Goal: Information Seeking & Learning: Learn about a topic

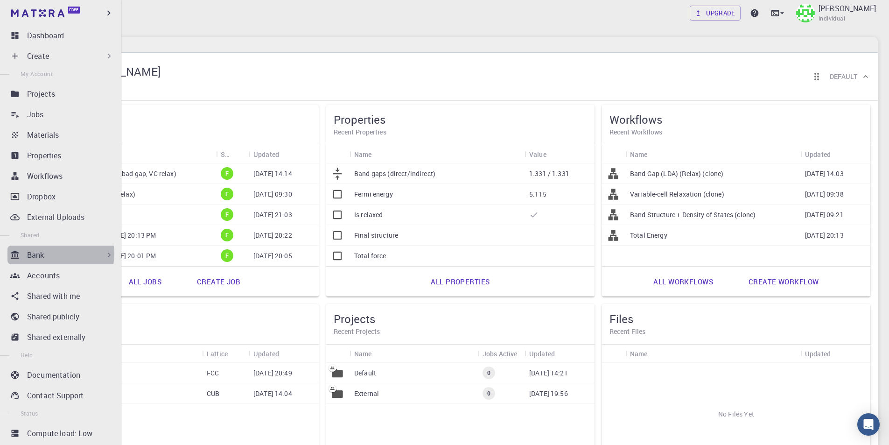
click at [56, 254] on div "Bank" at bounding box center [70, 254] width 87 height 11
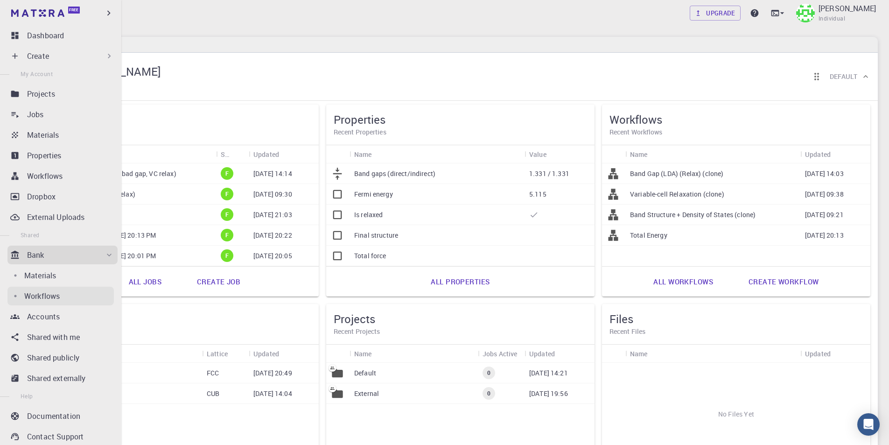
click at [46, 301] on p "Workflows" at bounding box center [41, 295] width 35 height 11
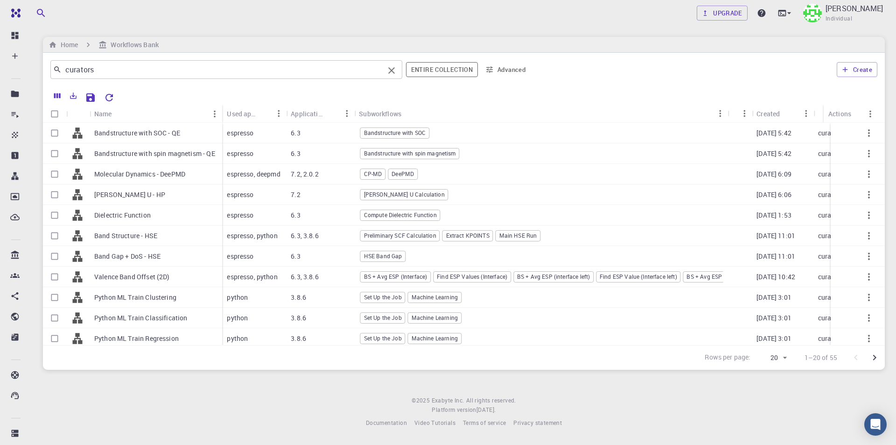
click at [263, 70] on input "curators" at bounding box center [223, 69] width 323 height 13
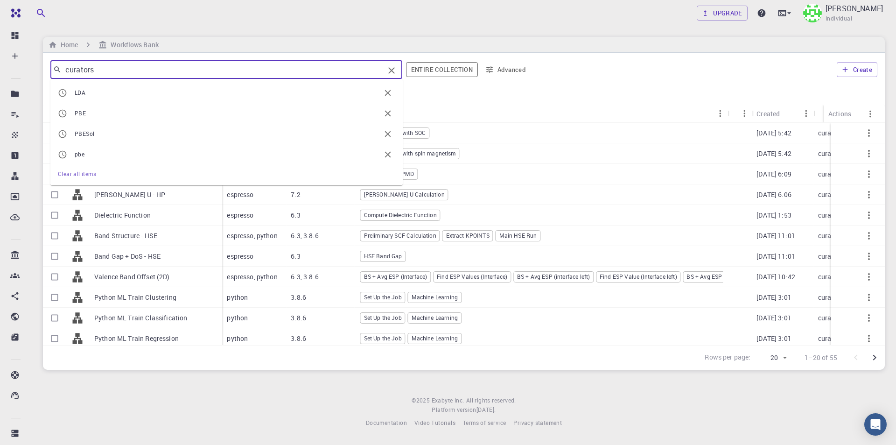
drag, startPoint x: 125, startPoint y: 70, endPoint x: 53, endPoint y: 69, distance: 71.9
click at [53, 69] on div "curators ​" at bounding box center [226, 69] width 352 height 19
click at [92, 91] on span "LDA" at bounding box center [228, 92] width 306 height 9
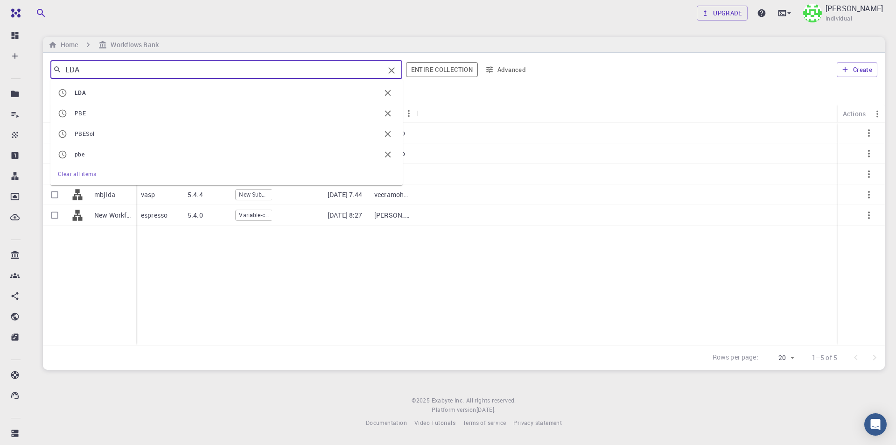
drag, startPoint x: 116, startPoint y: 73, endPoint x: 62, endPoint y: 67, distance: 54.5
click at [62, 67] on input "LDA" at bounding box center [223, 69] width 323 height 13
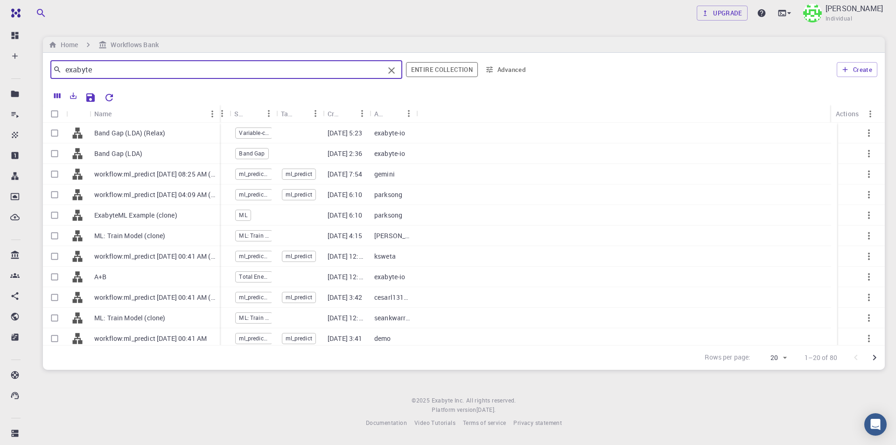
drag, startPoint x: 175, startPoint y: 107, endPoint x: 219, endPoint y: 107, distance: 43.9
click at [219, 107] on div "Name" at bounding box center [220, 114] width 9 height 18
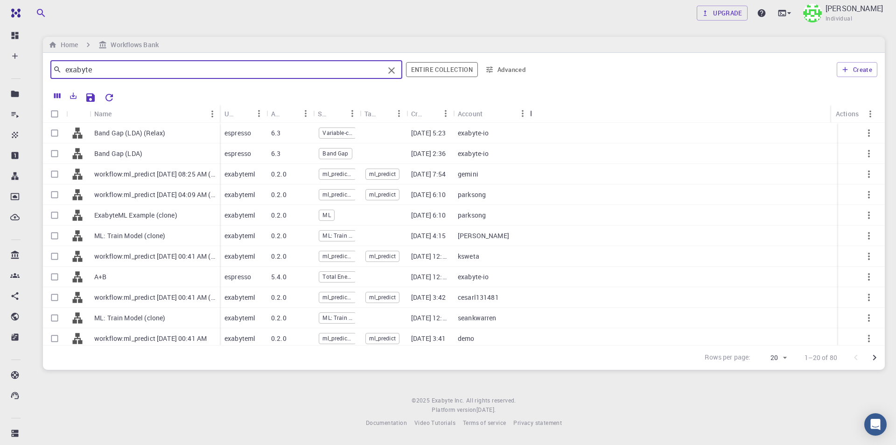
drag, startPoint x: 498, startPoint y: 113, endPoint x: 561, endPoint y: 113, distance: 62.1
click at [536, 113] on div "Account" at bounding box center [530, 114] width 9 height 18
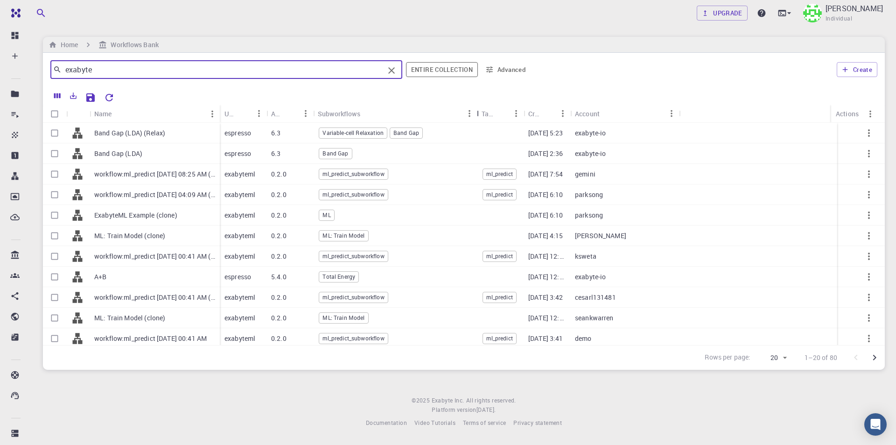
drag, startPoint x: 365, startPoint y: 110, endPoint x: 477, endPoint y: 110, distance: 113.0
click at [477, 110] on div "Subworkflows" at bounding box center [477, 114] width 9 height 18
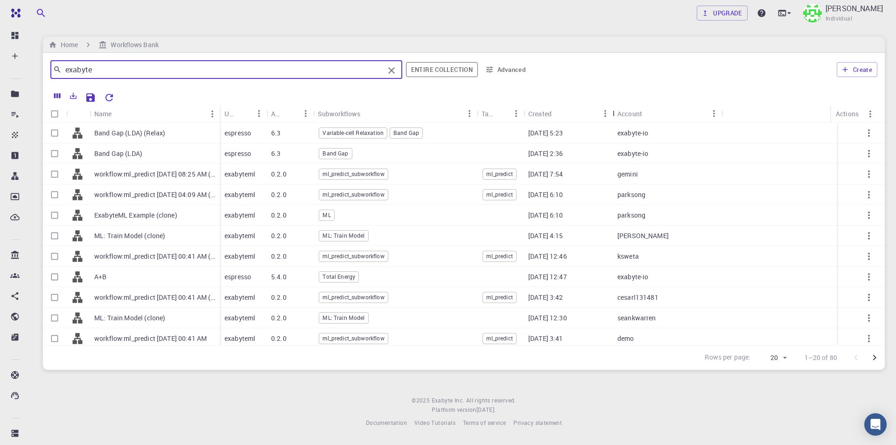
drag, startPoint x: 569, startPoint y: 112, endPoint x: 611, endPoint y: 112, distance: 42.5
click at [611, 112] on div "Created" at bounding box center [613, 114] width 9 height 18
type input "exabyte"
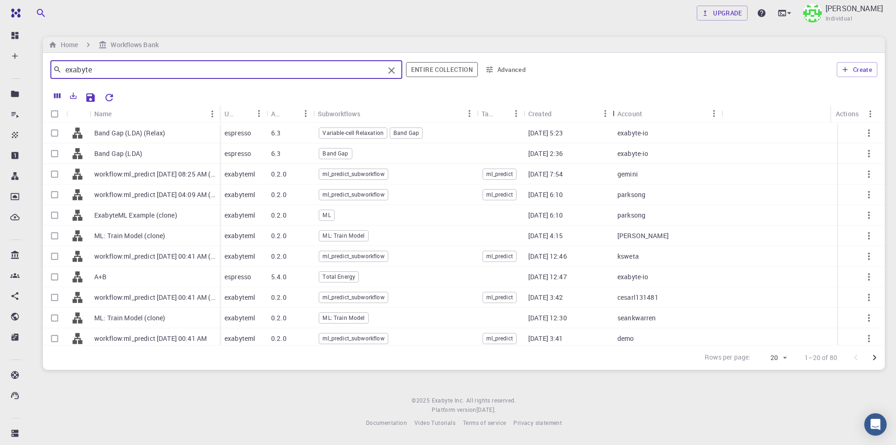
click at [618, 112] on div "Account" at bounding box center [662, 114] width 89 height 18
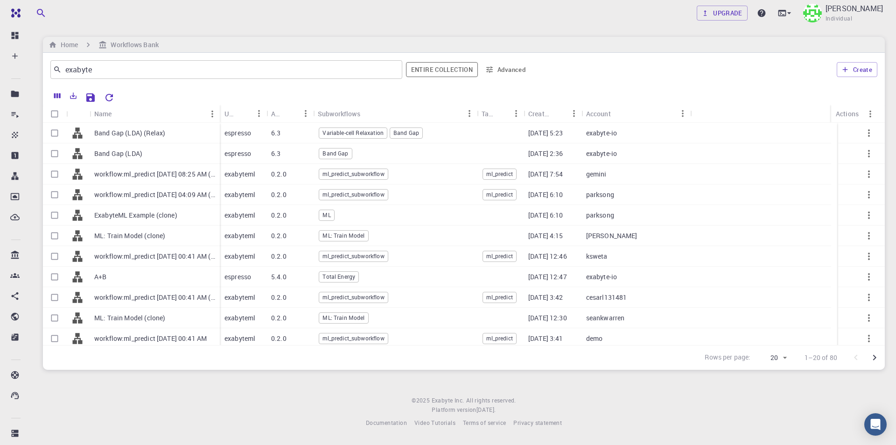
click at [611, 112] on button "Sort" at bounding box center [618, 113] width 15 height 15
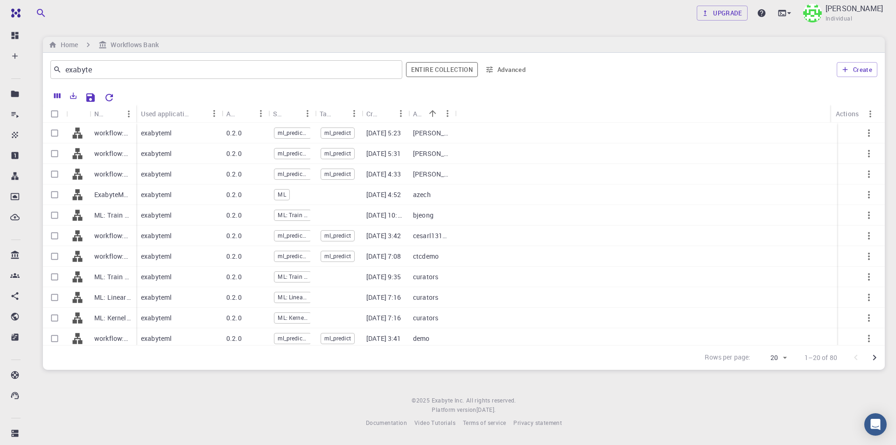
drag, startPoint x: 197, startPoint y: 112, endPoint x: 222, endPoint y: 111, distance: 24.3
click at [222, 111] on div "Used application" at bounding box center [222, 114] width 9 height 18
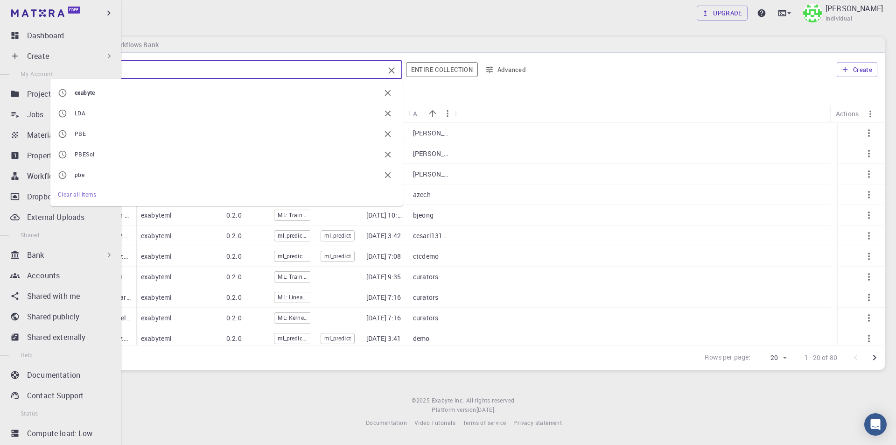
drag, startPoint x: 100, startPoint y: 68, endPoint x: 11, endPoint y: 59, distance: 89.5
click at [11, 59] on div "Free Dashboard Create New Job New Material Create Material Upload File Import f…" at bounding box center [448, 221] width 896 height 442
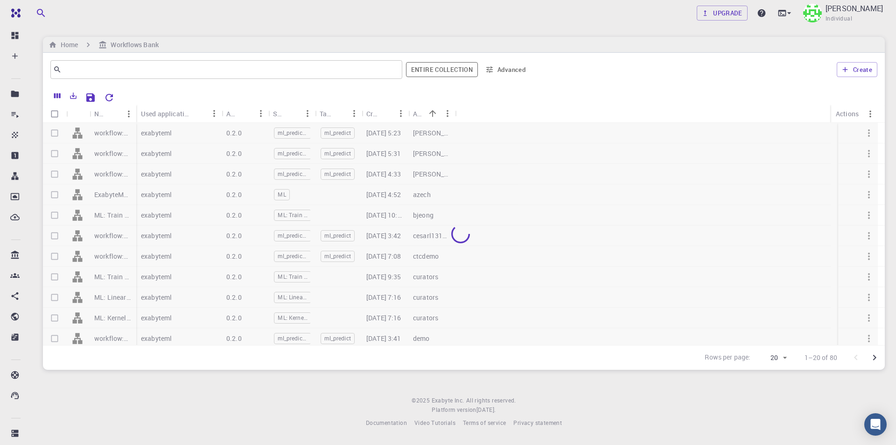
click at [615, 30] on div "Upgrade Taha Yusuf Individual Home Workflows Bank ​ Entire collection Advanced …" at bounding box center [464, 221] width 864 height 442
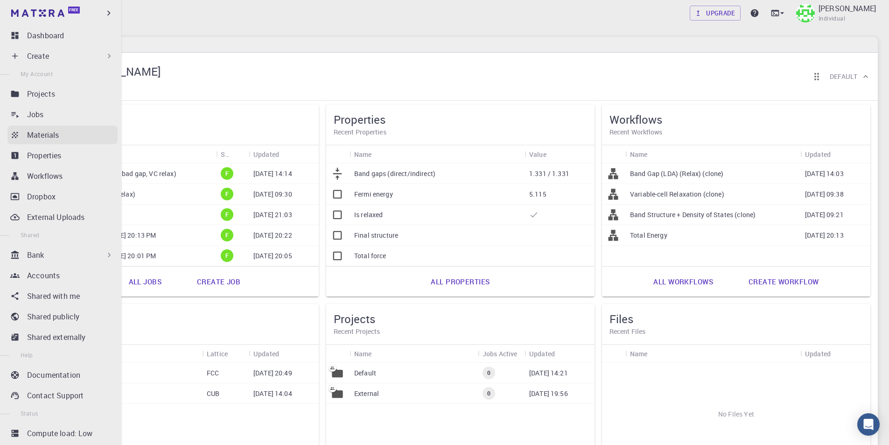
click at [59, 129] on p "Materials" at bounding box center [43, 134] width 32 height 11
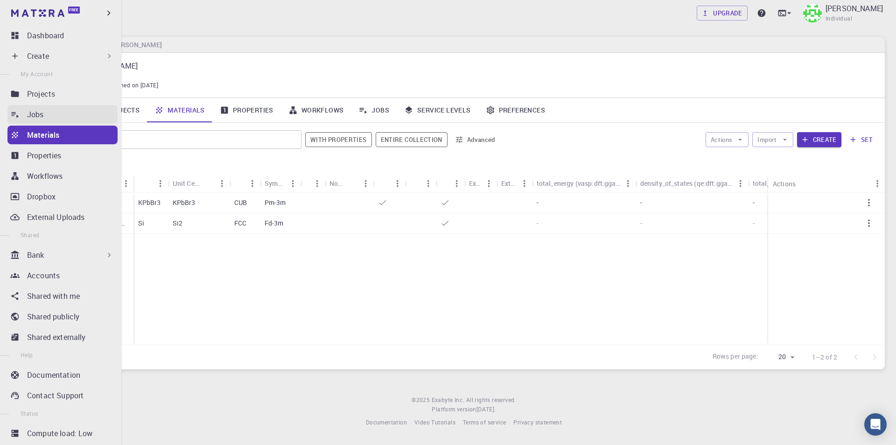
click at [28, 112] on p "Jobs" at bounding box center [35, 114] width 17 height 11
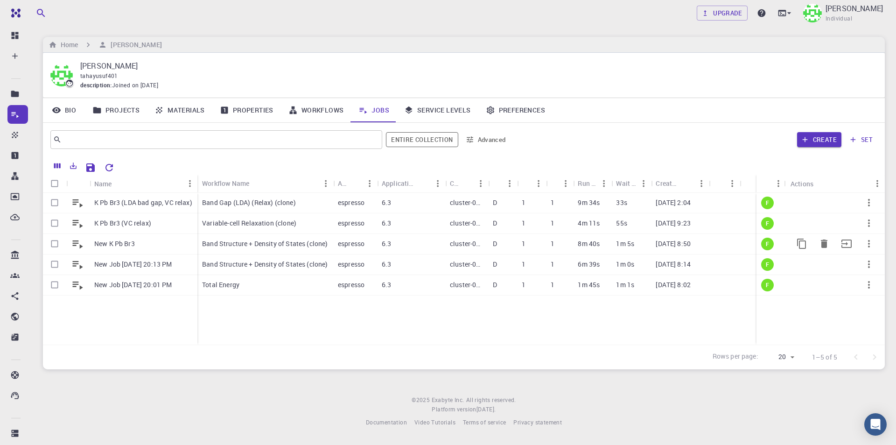
click at [236, 243] on p "Band Structure + Density of States (clone)" at bounding box center [265, 243] width 126 height 9
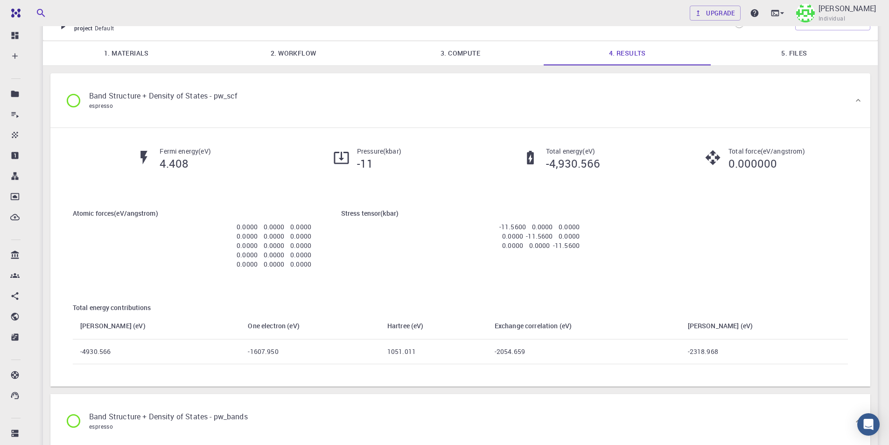
scroll to position [47, 0]
click at [133, 49] on link "1. Materials" at bounding box center [126, 54] width 167 height 24
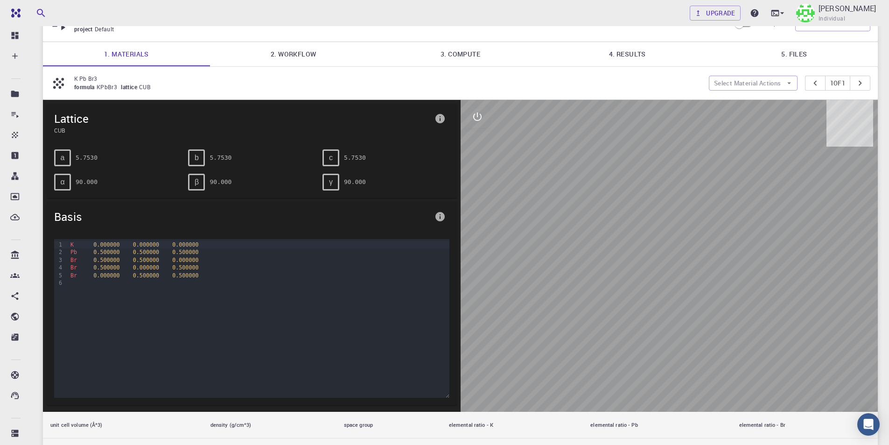
click at [652, 55] on link "4. Results" at bounding box center [627, 54] width 167 height 24
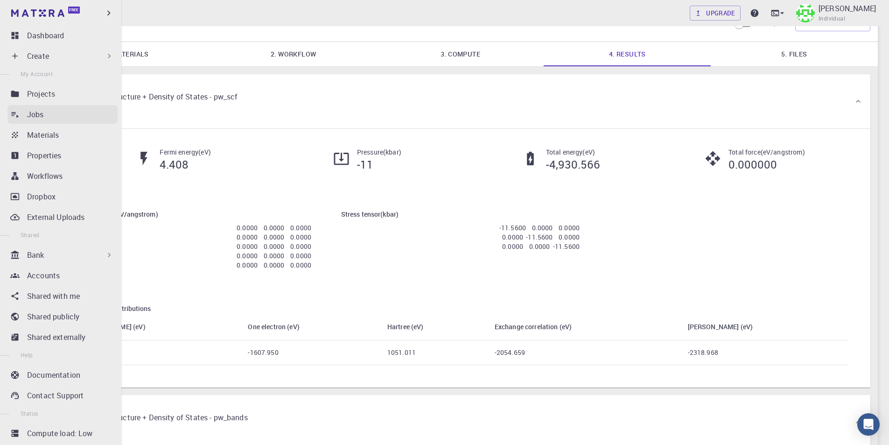
click at [42, 116] on p "Jobs" at bounding box center [35, 114] width 17 height 11
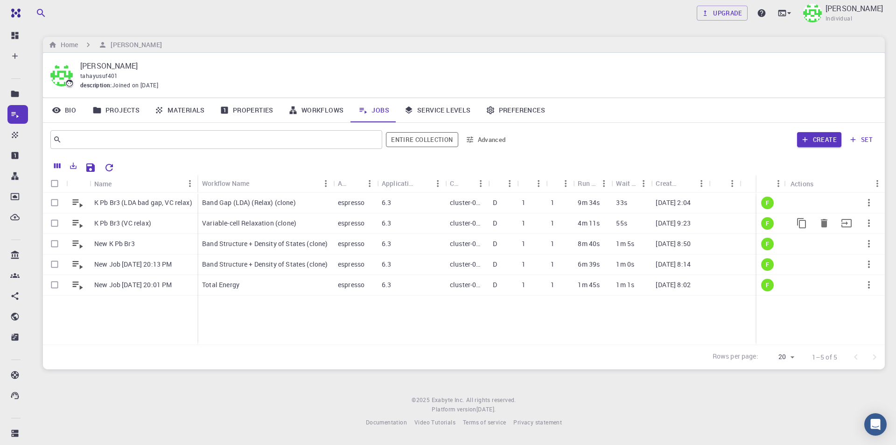
click at [233, 223] on p "Variable-cell Relaxation (clone)" at bounding box center [249, 222] width 94 height 9
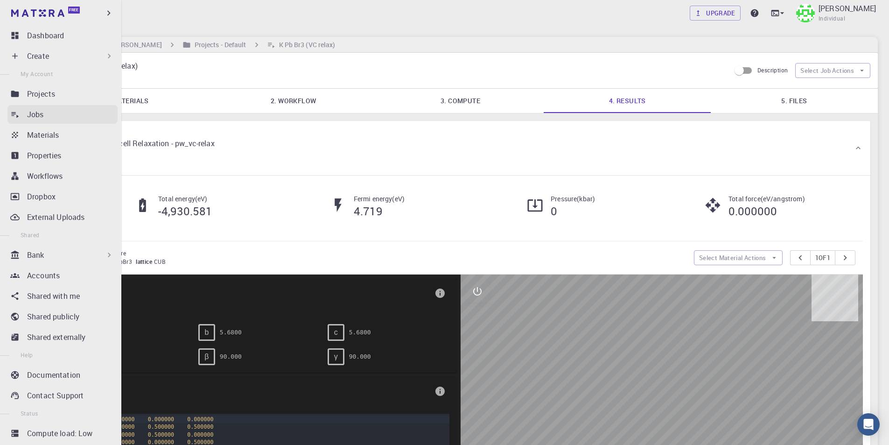
click at [41, 110] on p "Jobs" at bounding box center [35, 114] width 17 height 11
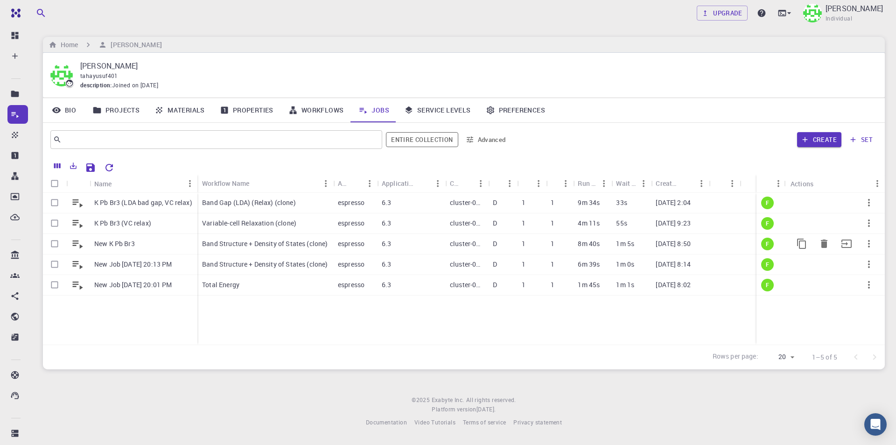
click at [121, 239] on p "New K Pb Br3" at bounding box center [114, 243] width 41 height 9
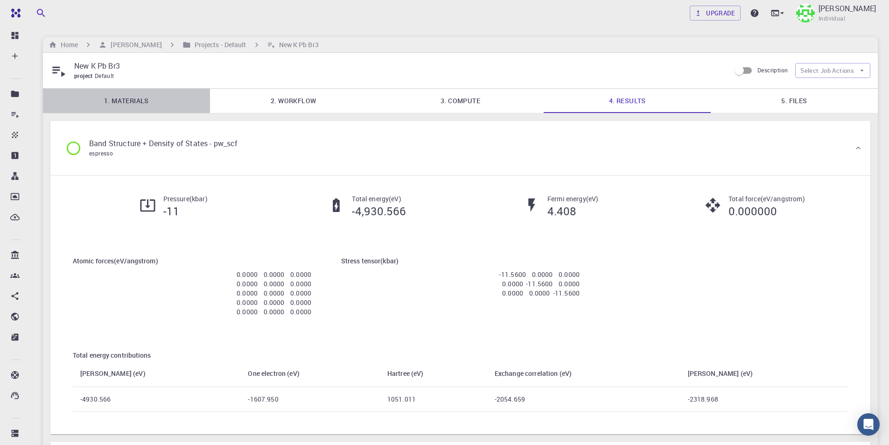
click at [103, 100] on link "1. Materials" at bounding box center [126, 101] width 167 height 24
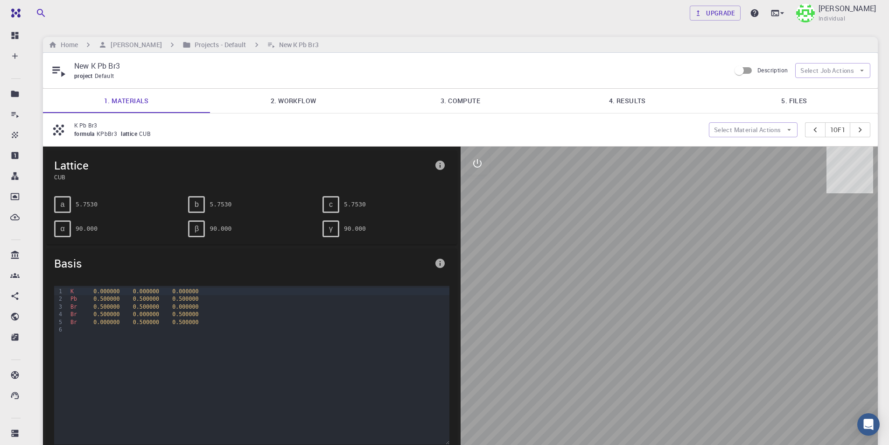
click at [634, 102] on link "4. Results" at bounding box center [627, 101] width 167 height 24
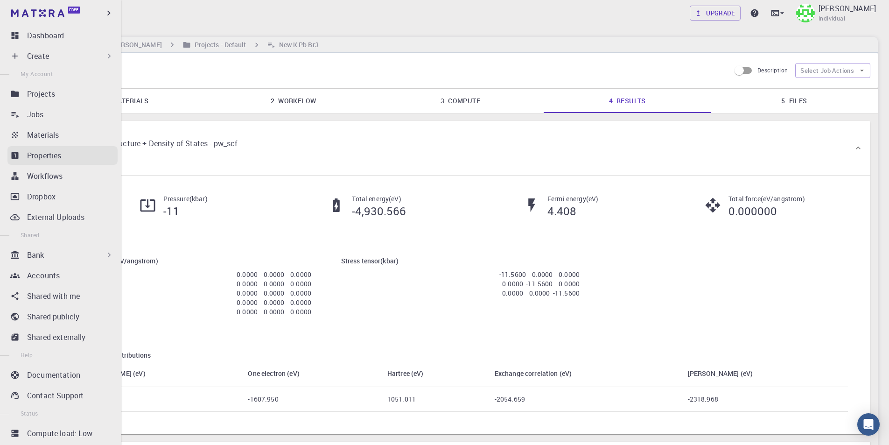
click at [62, 155] on p "Properties" at bounding box center [44, 155] width 35 height 11
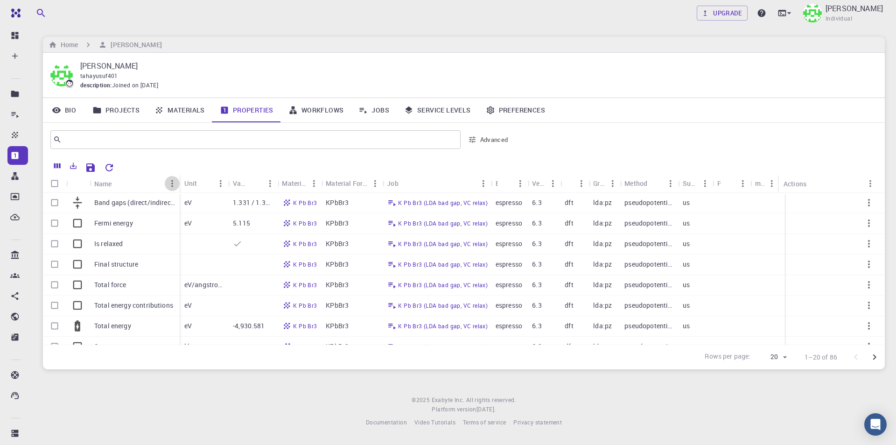
click at [173, 182] on icon "Menu" at bounding box center [172, 183] width 10 height 10
click at [188, 141] on input "text" at bounding box center [252, 139] width 381 height 13
click at [114, 183] on icon "Sort" at bounding box center [119, 183] width 10 height 10
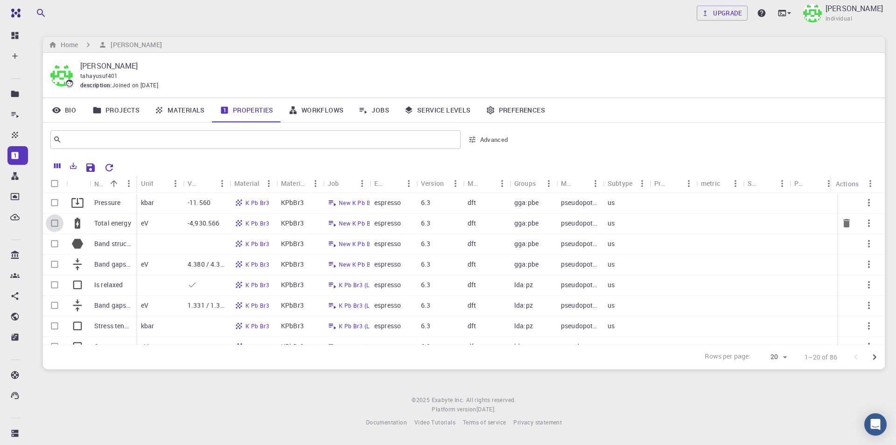
click at [54, 223] on input "Select row" at bounding box center [55, 223] width 18 height 18
checkbox input "true"
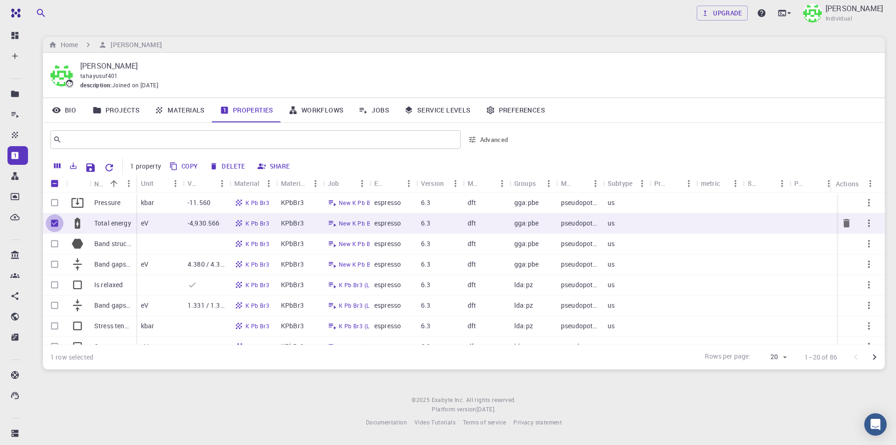
click at [55, 221] on input "Unselect row" at bounding box center [55, 223] width 18 height 18
checkbox input "false"
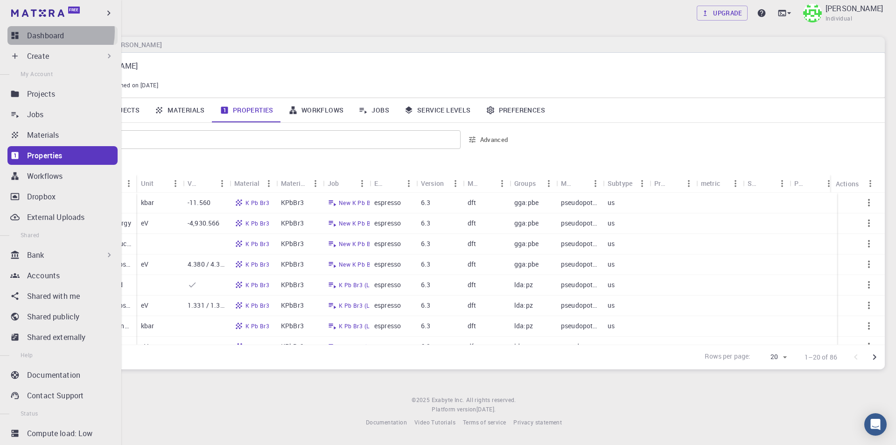
click at [47, 32] on p "Dashboard" at bounding box center [45, 35] width 37 height 11
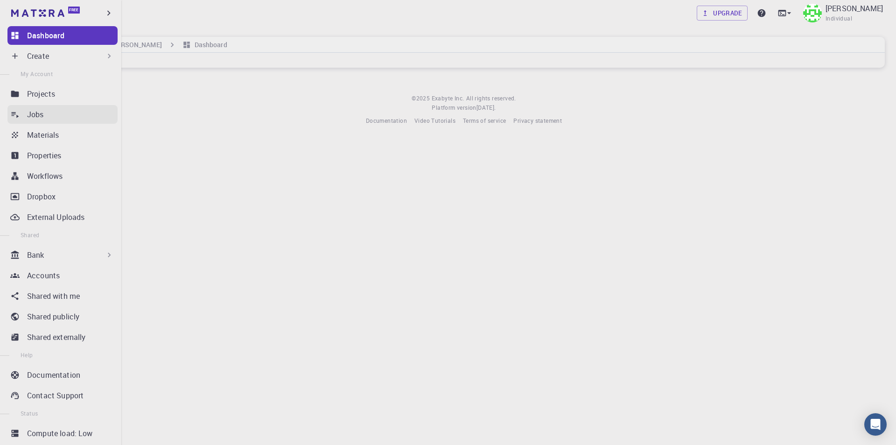
click at [49, 120] on link "Jobs" at bounding box center [62, 114] width 110 height 19
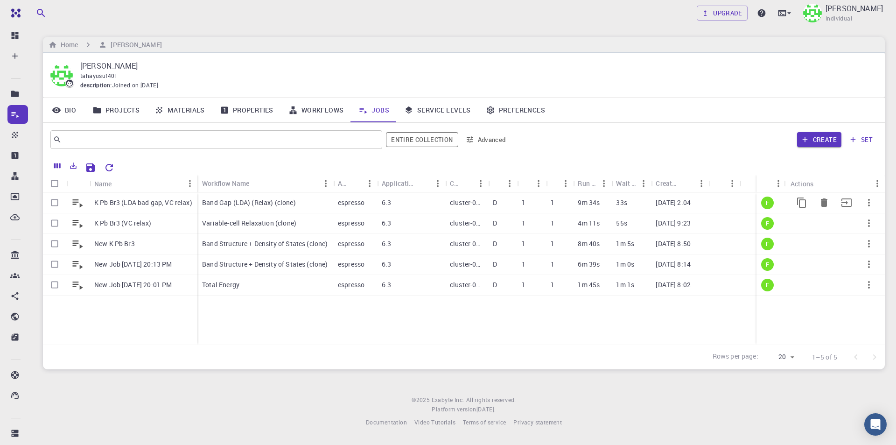
click at [218, 209] on div "Band Gap (LDA) (Relax) (clone)" at bounding box center [265, 203] width 136 height 21
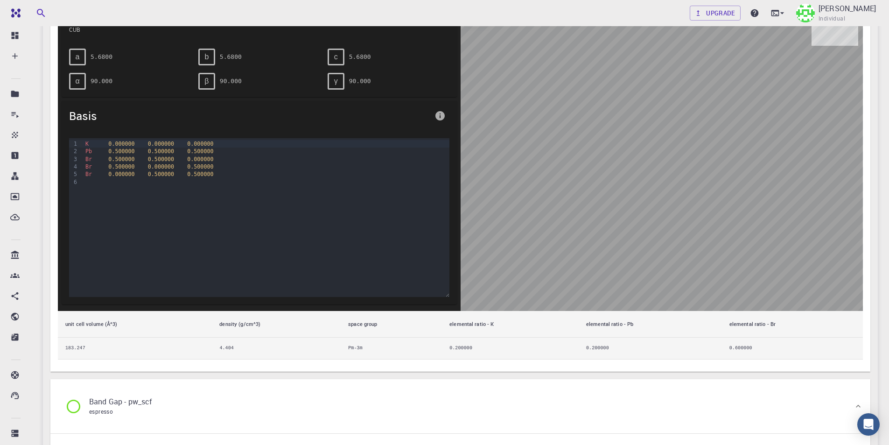
scroll to position [43, 0]
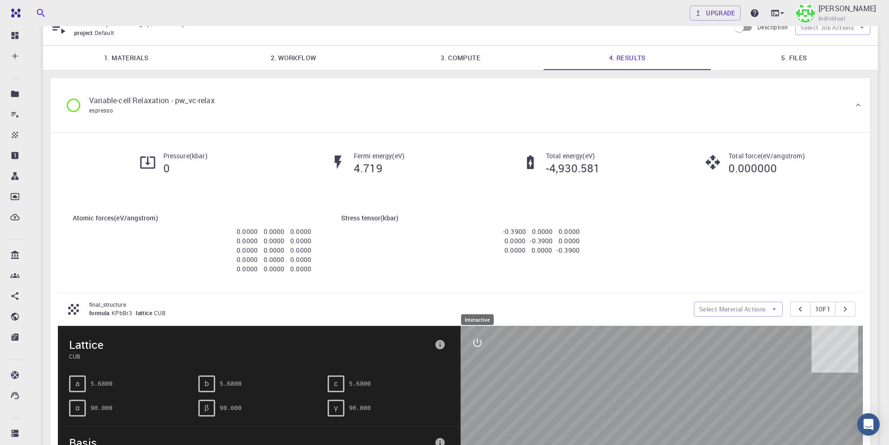
click at [478, 337] on icon "interactive" at bounding box center [477, 342] width 11 height 11
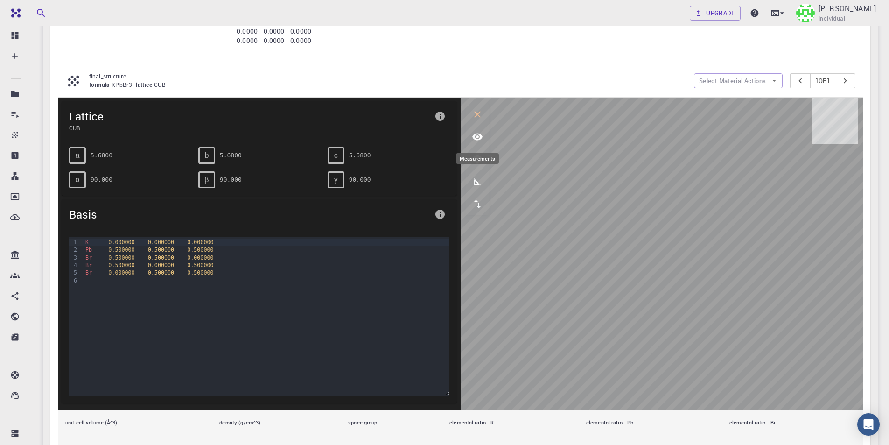
scroll to position [183, 0]
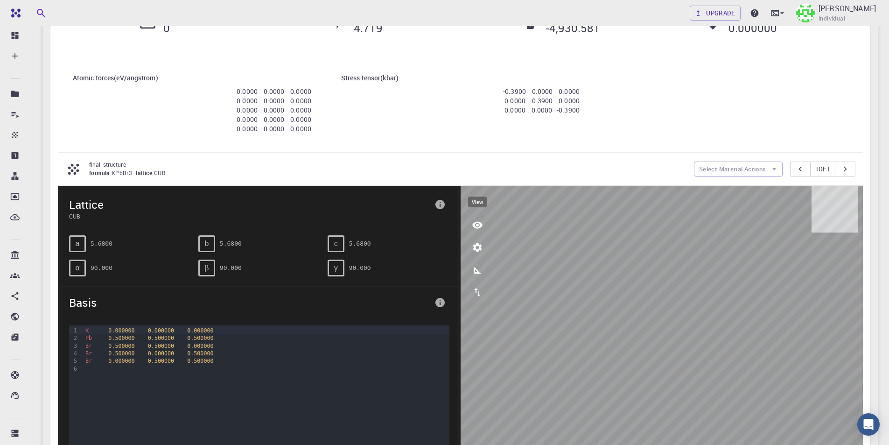
click at [472, 226] on icon "view" at bounding box center [477, 224] width 11 height 11
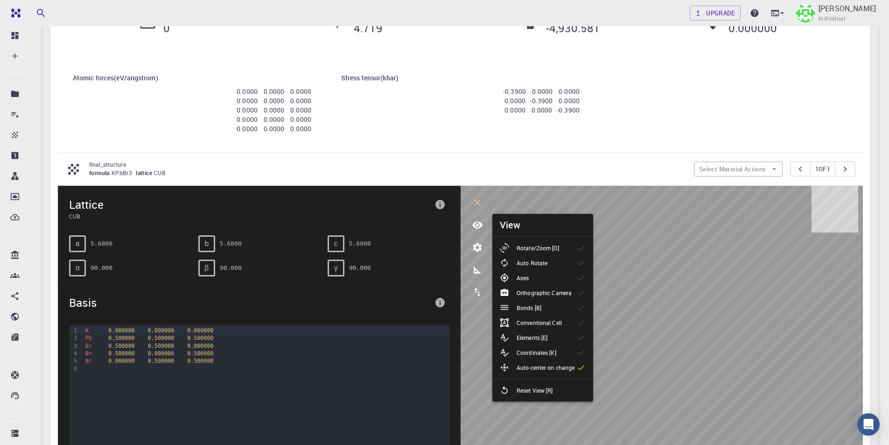
click at [535, 339] on p "Elements [E]" at bounding box center [532, 337] width 31 height 8
click at [560, 323] on p "Conventional Cell" at bounding box center [539, 322] width 45 height 8
click at [558, 307] on li "Bonds [B]" at bounding box center [542, 307] width 101 height 15
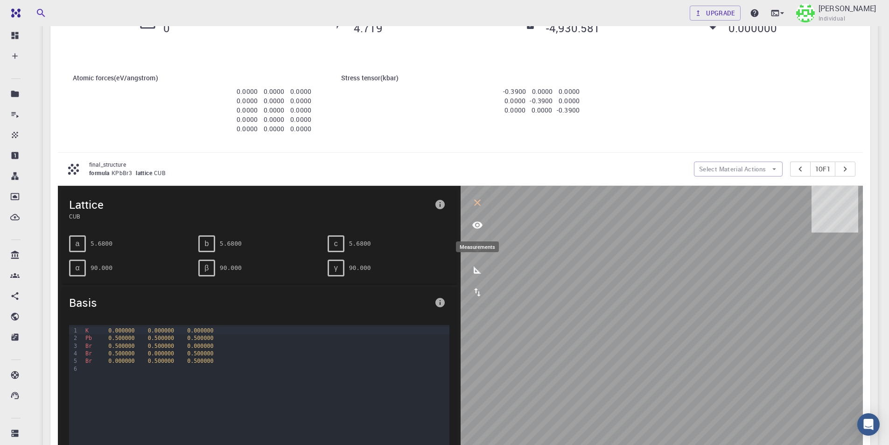
click at [477, 268] on icon "measurements" at bounding box center [477, 269] width 11 height 11
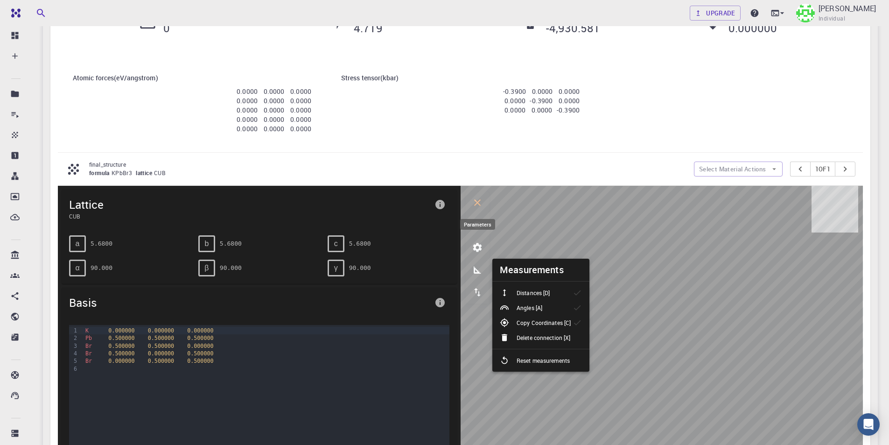
click at [476, 245] on icon "parameters" at bounding box center [477, 247] width 9 height 9
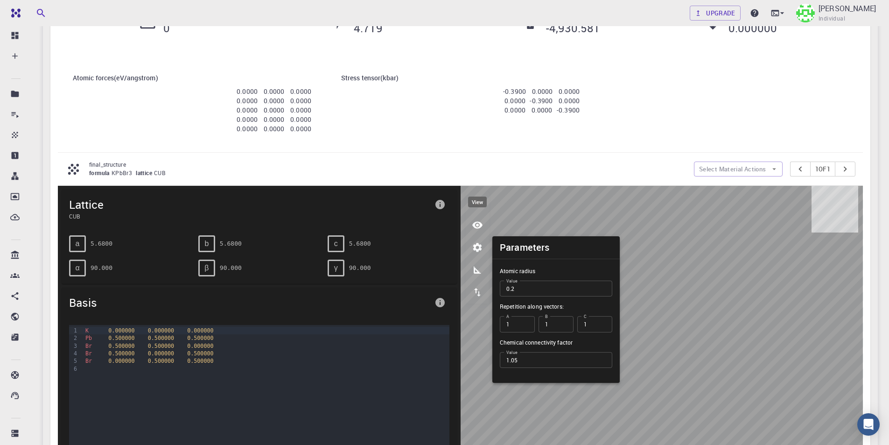
click at [481, 225] on icon "view" at bounding box center [477, 224] width 10 height 7
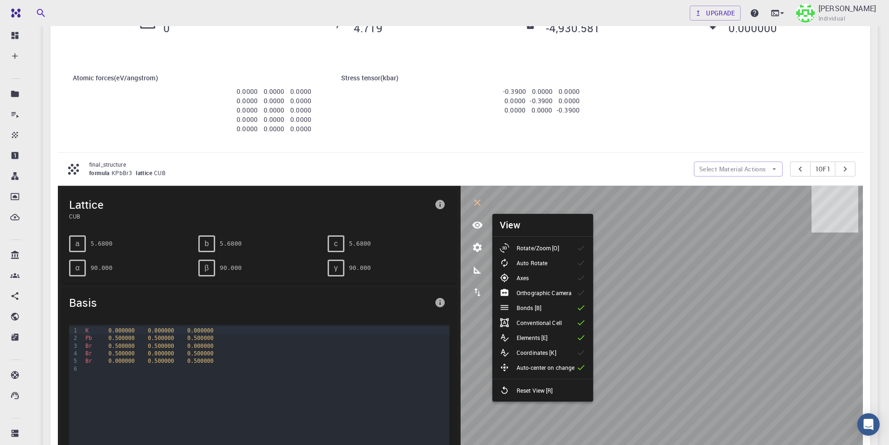
click at [560, 245] on div "Rotate/Zoom [O]" at bounding box center [533, 247] width 67 height 9
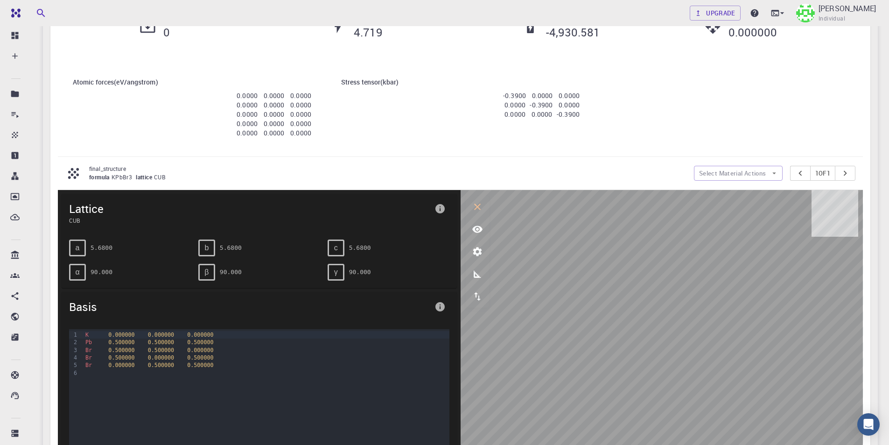
scroll to position [280, 0]
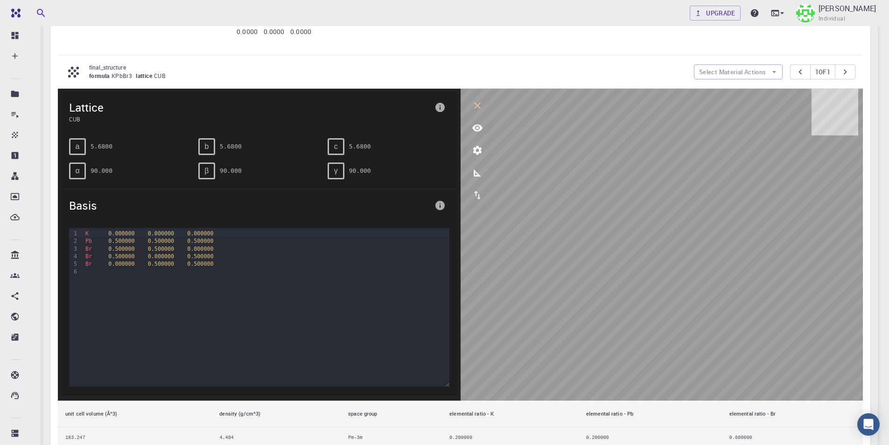
click at [427, 68] on p "final_structure" at bounding box center [387, 67] width 597 height 8
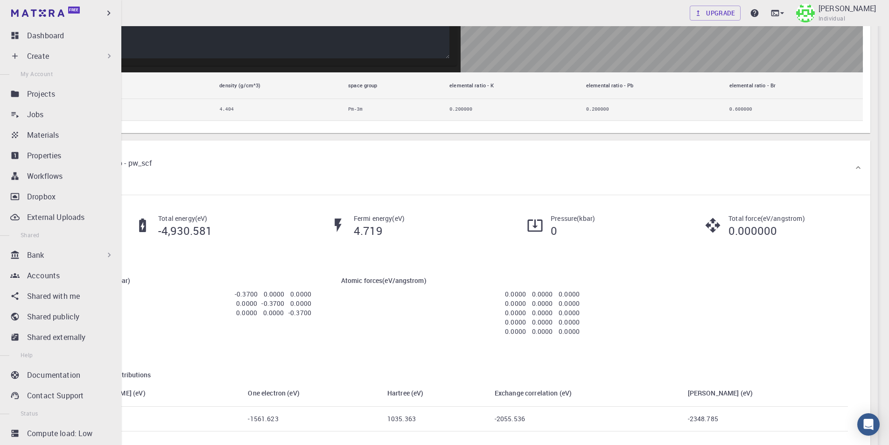
scroll to position [603, 0]
